Goal: Information Seeking & Learning: Learn about a topic

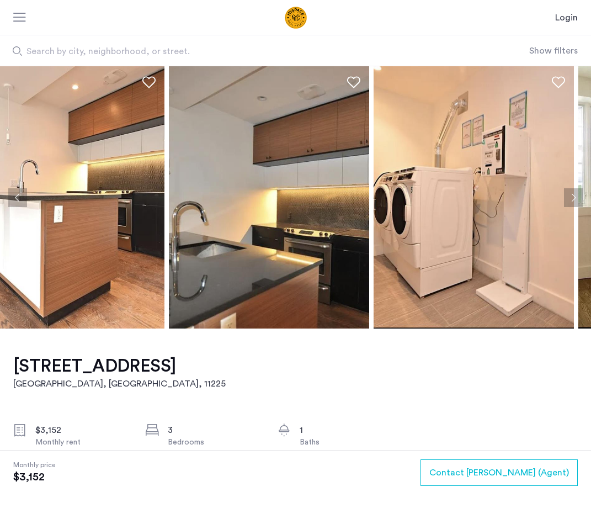
drag, startPoint x: 221, startPoint y: 252, endPoint x: 34, endPoint y: 252, distance: 186.7
click at [169, 252] on img at bounding box center [269, 197] width 200 height 262
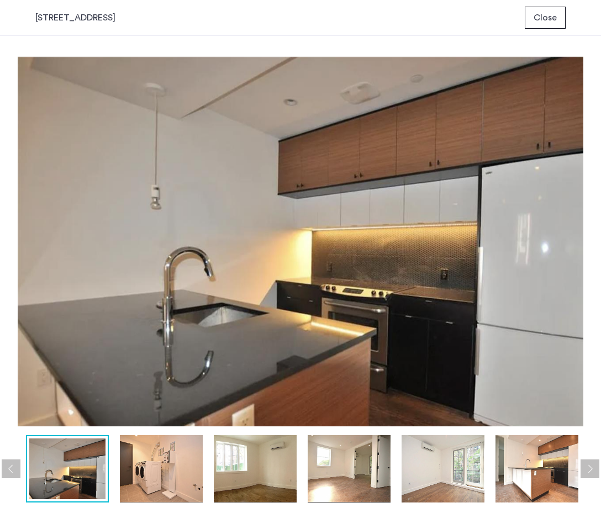
click at [164, 467] on img at bounding box center [161, 468] width 83 height 67
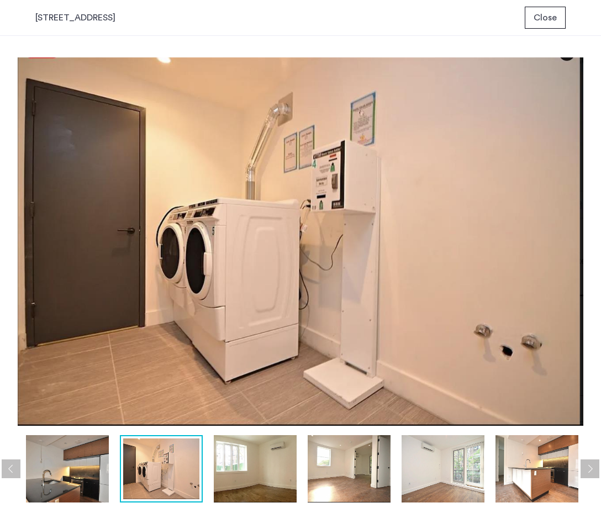
click at [258, 474] on img at bounding box center [255, 468] width 83 height 67
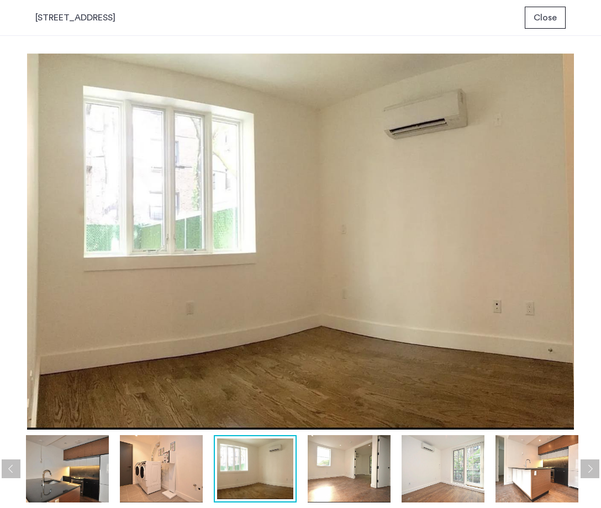
click at [339, 473] on img at bounding box center [349, 468] width 83 height 67
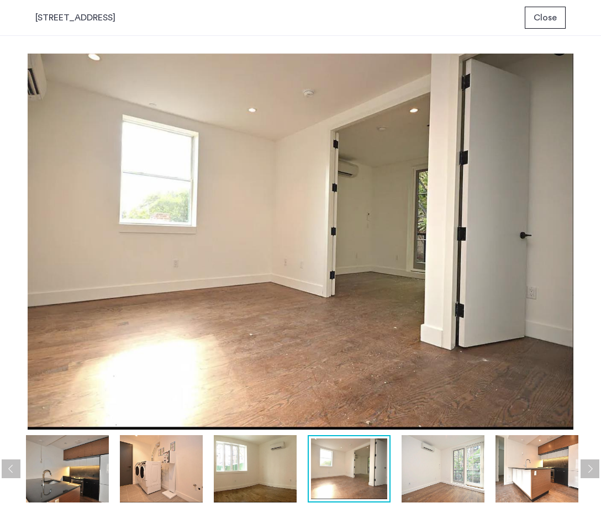
click at [437, 466] on img at bounding box center [442, 468] width 83 height 67
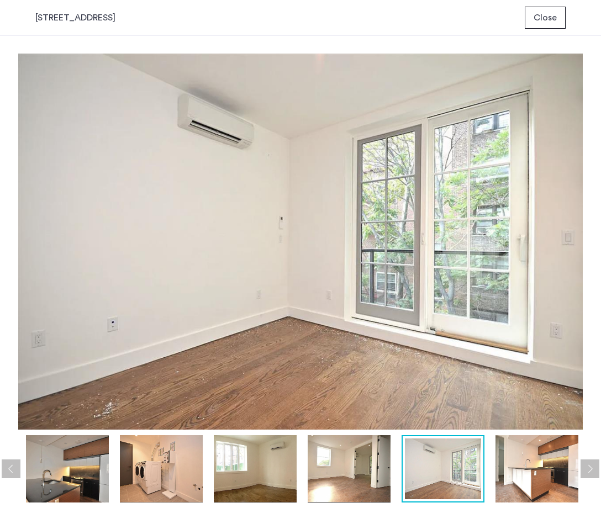
click at [527, 455] on img at bounding box center [536, 468] width 83 height 67
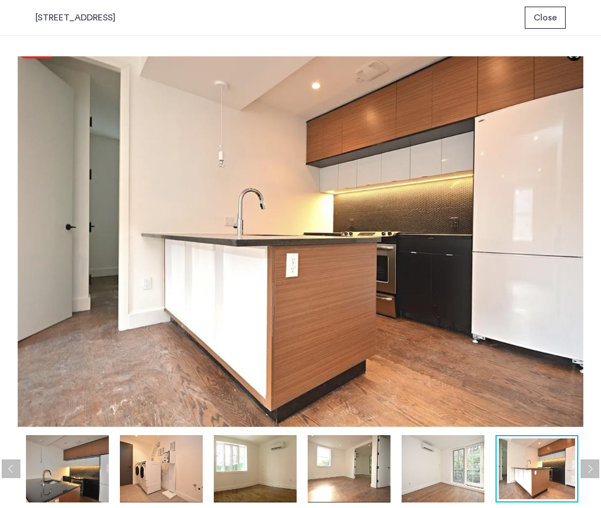
click at [588, 468] on button "Next apartment" at bounding box center [589, 468] width 19 height 19
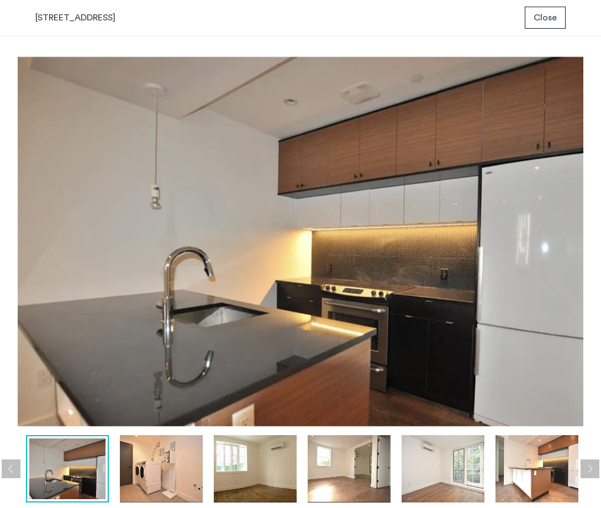
click at [588, 468] on button "Next apartment" at bounding box center [589, 468] width 19 height 19
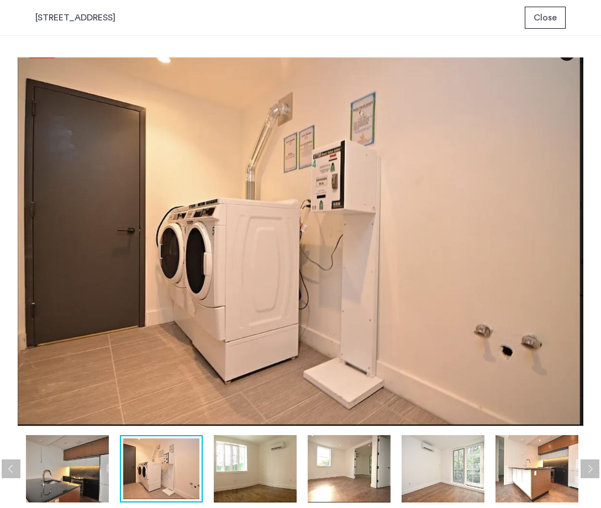
click at [588, 468] on button "Next apartment" at bounding box center [589, 468] width 19 height 19
